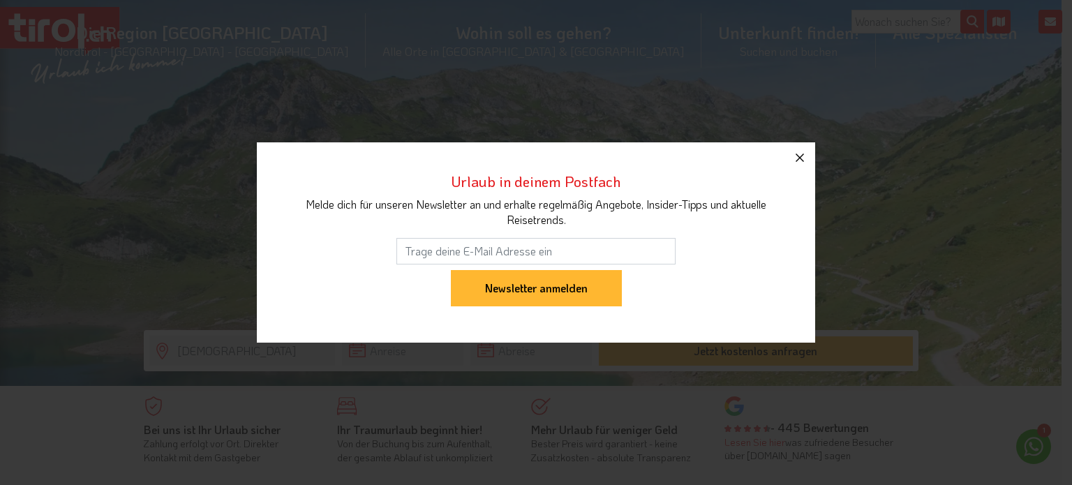
click at [798, 156] on icon "button" at bounding box center [800, 158] width 8 height 8
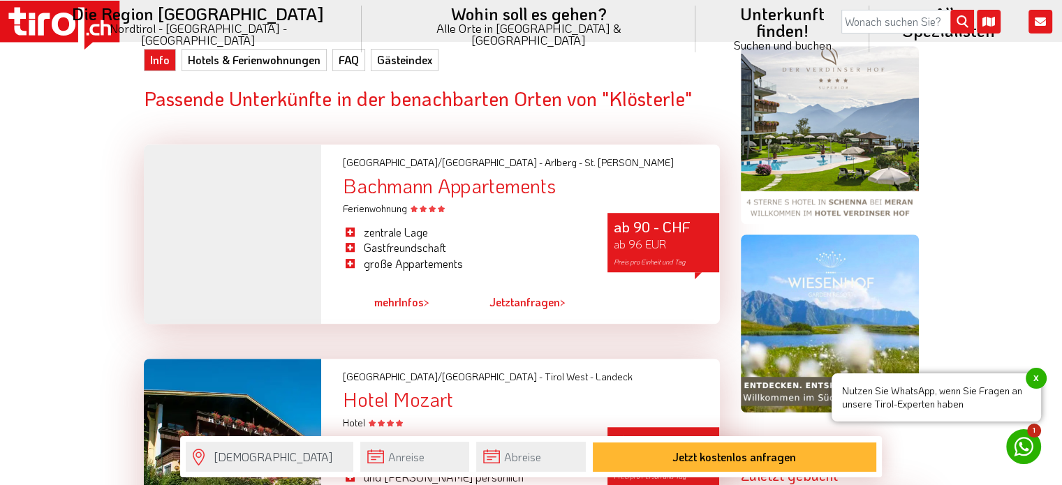
scroll to position [1047, 0]
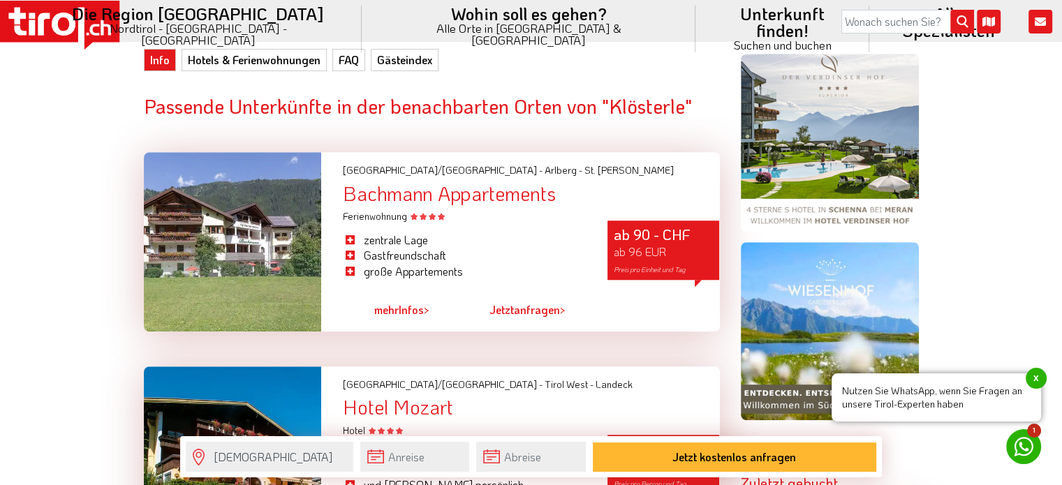
click at [630, 221] on div "ab 90 - CHF ab 96 EUR Preis pro Einheit und Tag" at bounding box center [663, 250] width 112 height 59
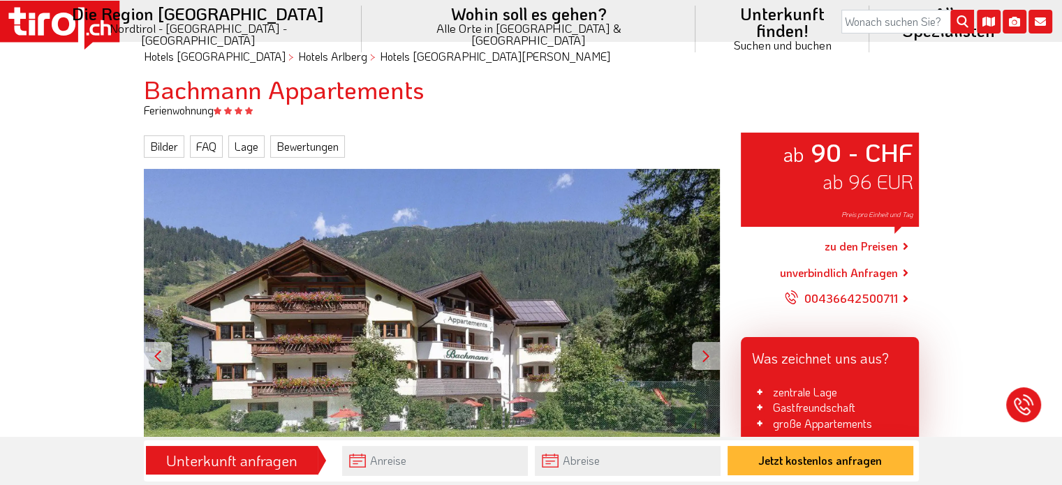
scroll to position [70, 0]
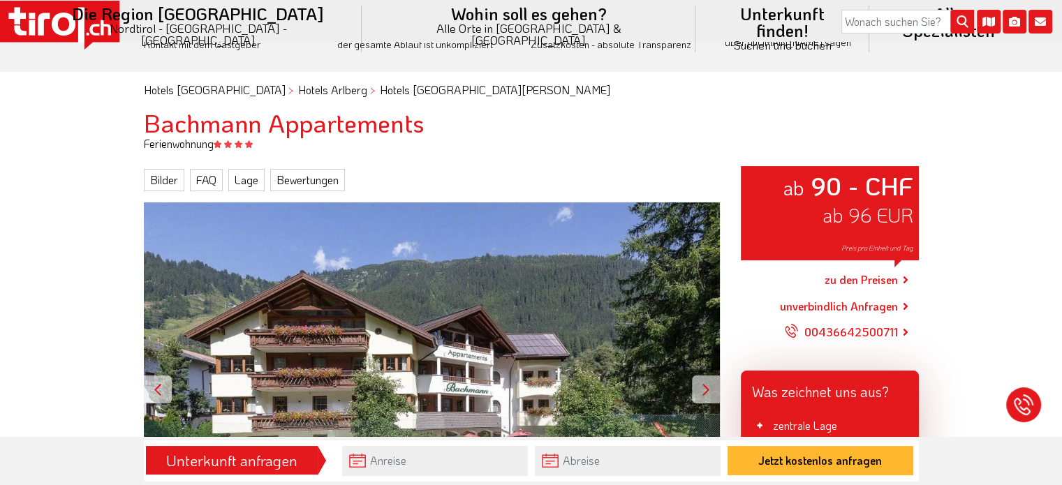
click at [873, 281] on link "zu den Preisen" at bounding box center [861, 280] width 73 height 35
